Goal: Information Seeking & Learning: Check status

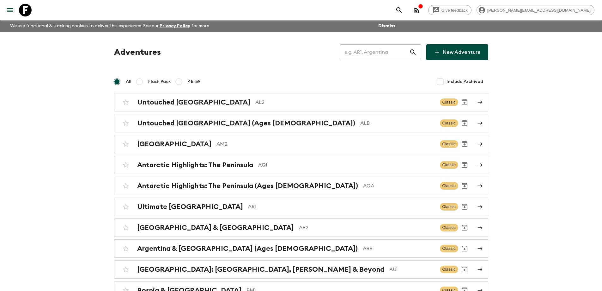
click at [371, 57] on input "text" at bounding box center [374, 52] width 69 height 18
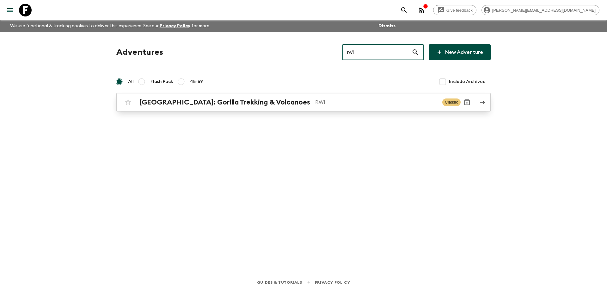
type input "rw1"
click at [341, 104] on p "RW1" at bounding box center [376, 102] width 122 height 8
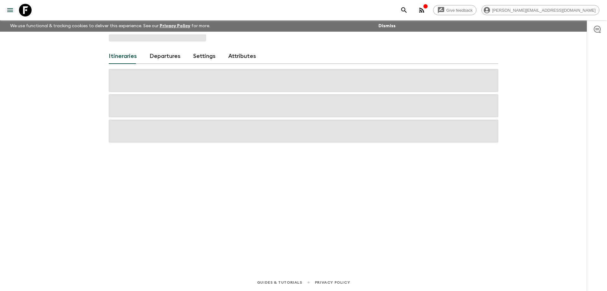
click at [341, 104] on span at bounding box center [303, 105] width 389 height 23
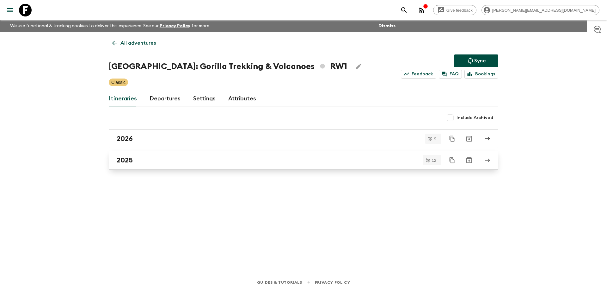
click at [151, 157] on div "2025" at bounding box center [298, 160] width 362 height 8
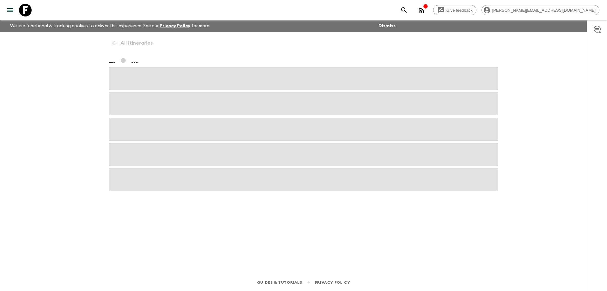
click at [151, 157] on span at bounding box center [303, 154] width 389 height 23
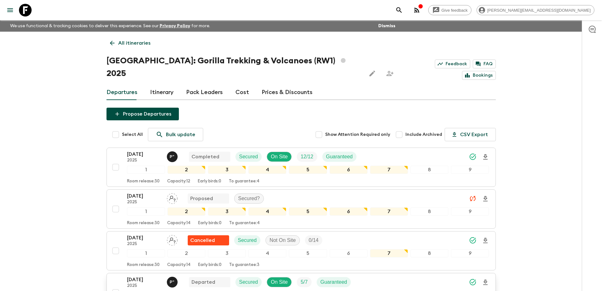
click at [138, 275] on p "[DATE]" at bounding box center [144, 279] width 35 height 8
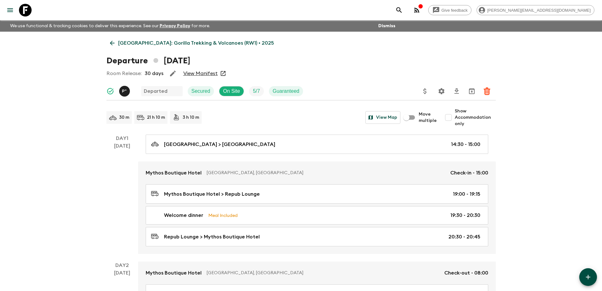
click at [202, 75] on link "View Manifest" at bounding box center [200, 73] width 34 height 6
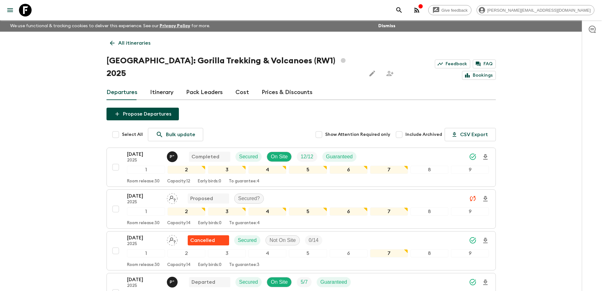
click at [241, 85] on link "Cost" at bounding box center [243, 92] width 14 height 15
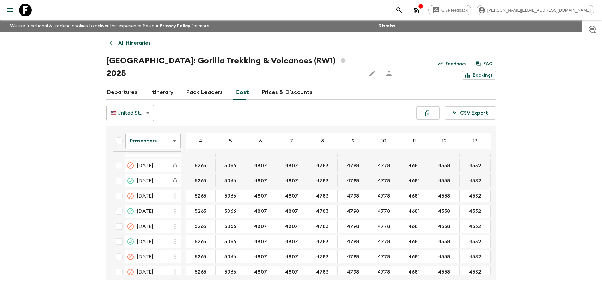
scroll to position [126, 0]
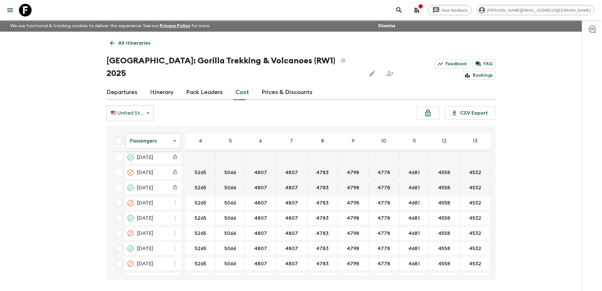
click at [156, 126] on body "Give feedback [PERSON_NAME][EMAIL_ADDRESS][DOMAIN_NAME] We use functional & tra…" at bounding box center [301, 157] width 602 height 314
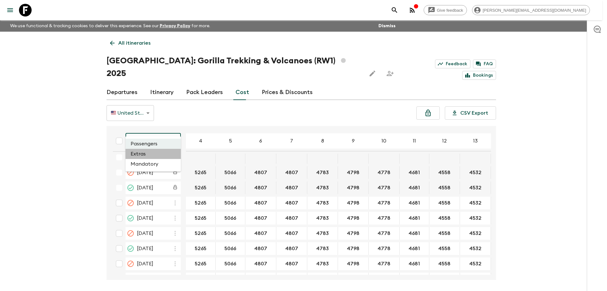
click at [153, 156] on li "Extras" at bounding box center [153, 154] width 55 height 10
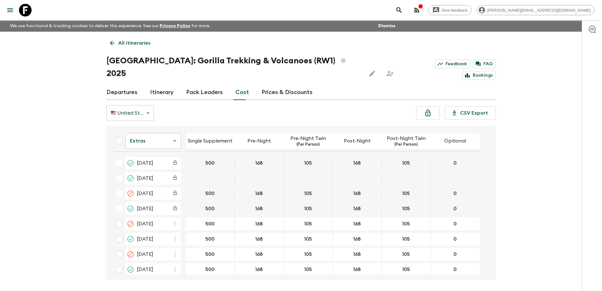
scroll to position [105, 0]
